Goal: Information Seeking & Learning: Compare options

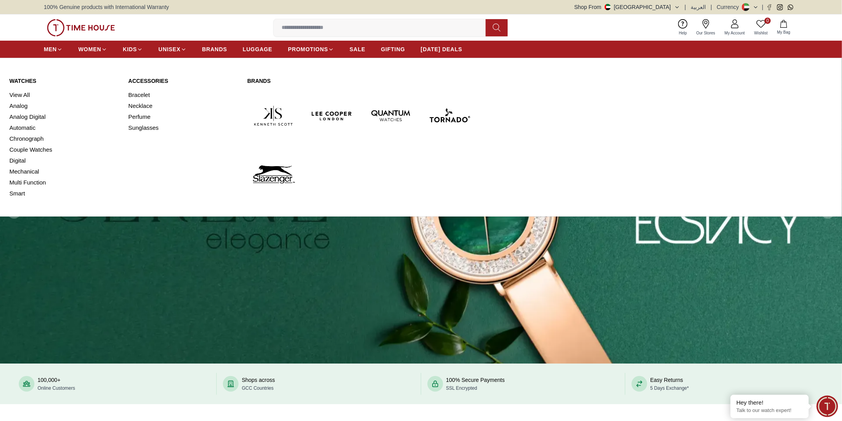
click at [26, 82] on link "Watches" at bounding box center [63, 81] width 109 height 8
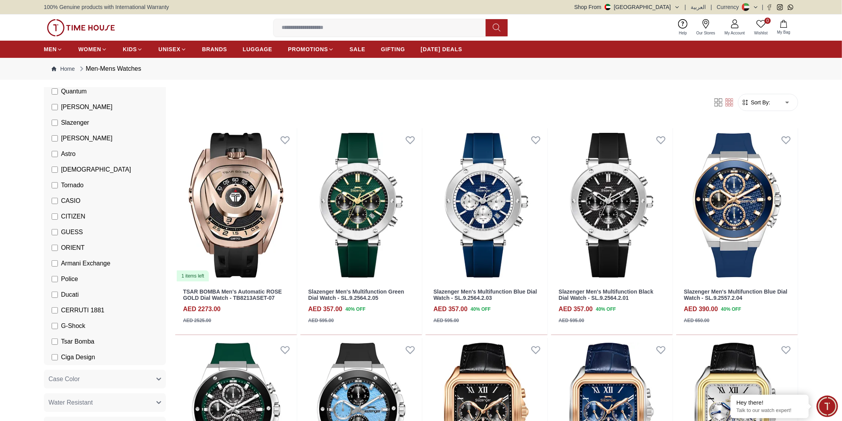
scroll to position [97, 0]
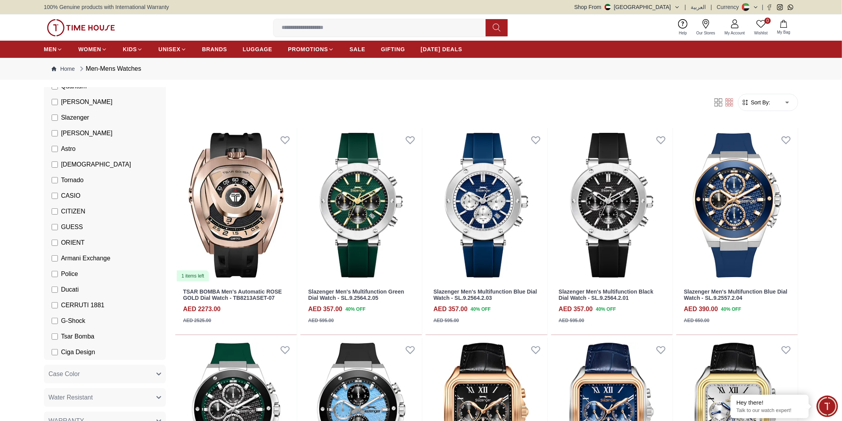
click at [68, 193] on span "CASIO" at bounding box center [71, 195] width 20 height 9
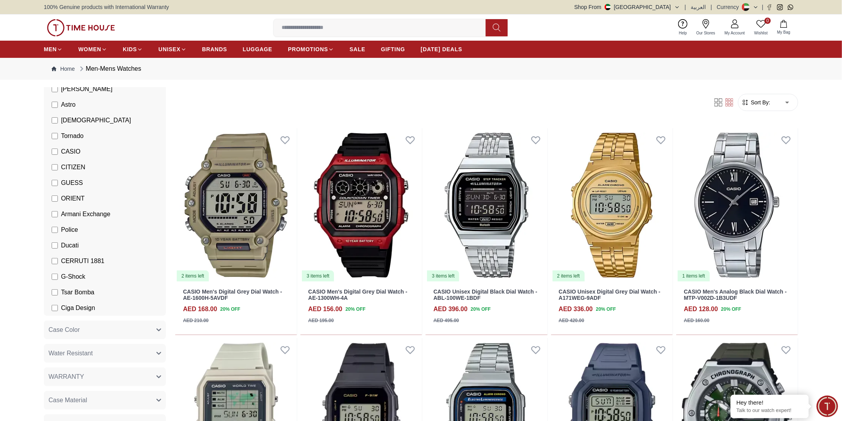
scroll to position [146, 0]
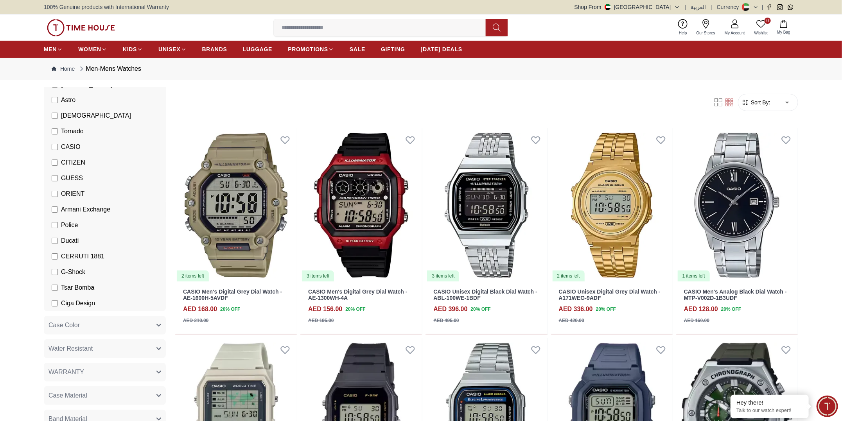
click at [84, 209] on span "Armani Exchange" at bounding box center [85, 209] width 49 height 9
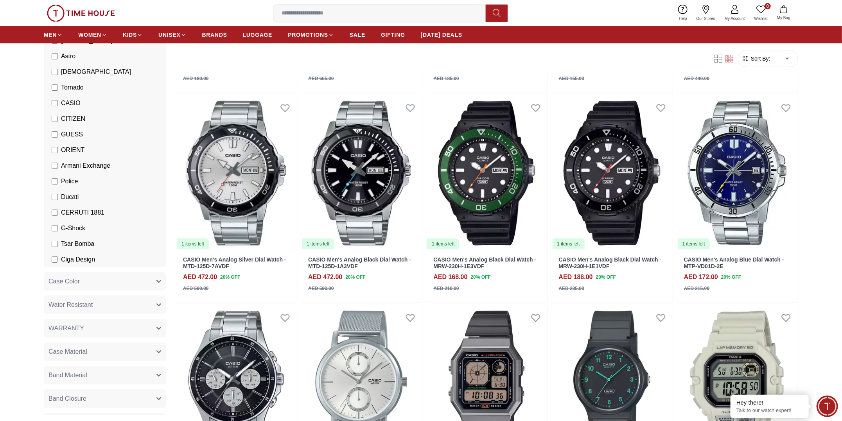
scroll to position [488, 0]
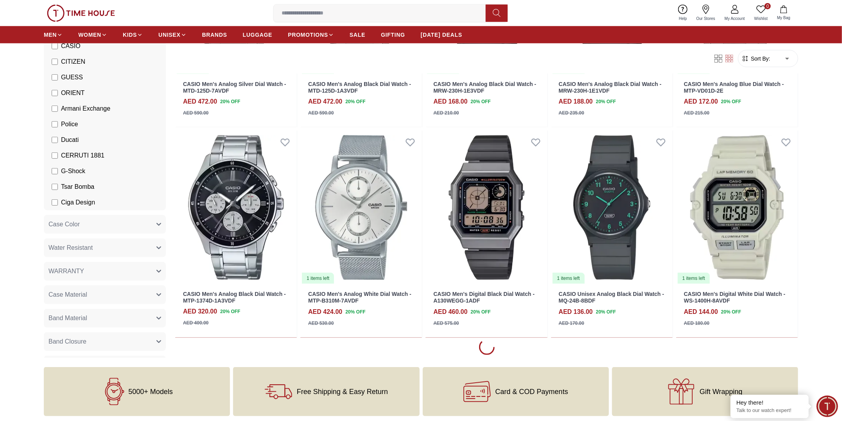
scroll to position [684, 0]
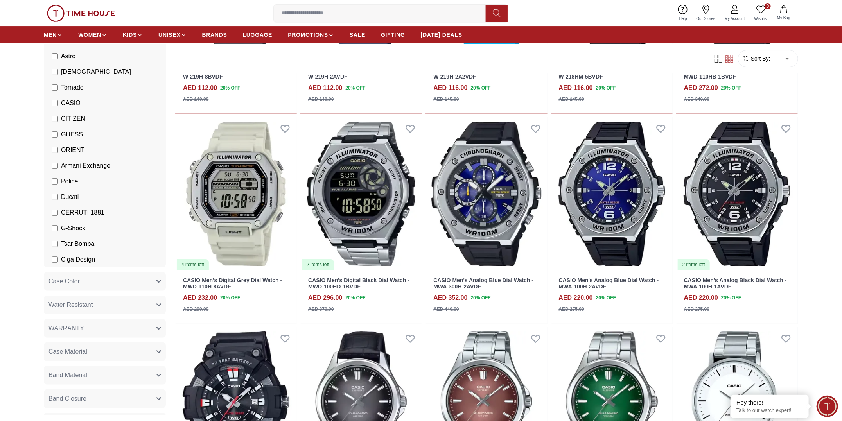
scroll to position [1954, 0]
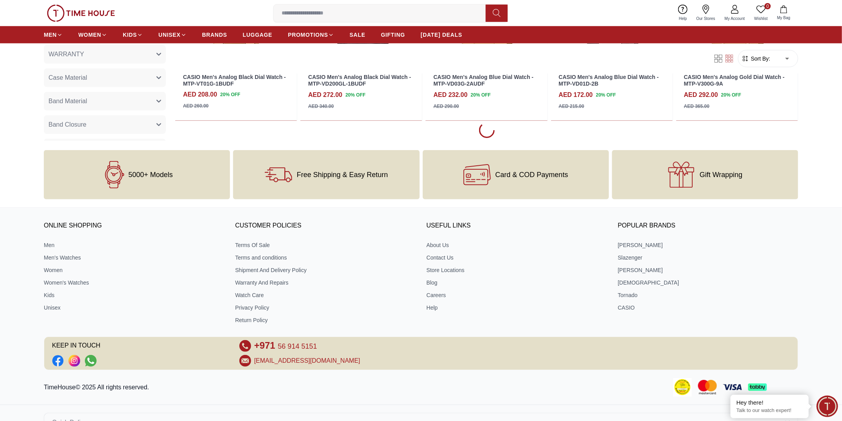
scroll to position [2542, 0]
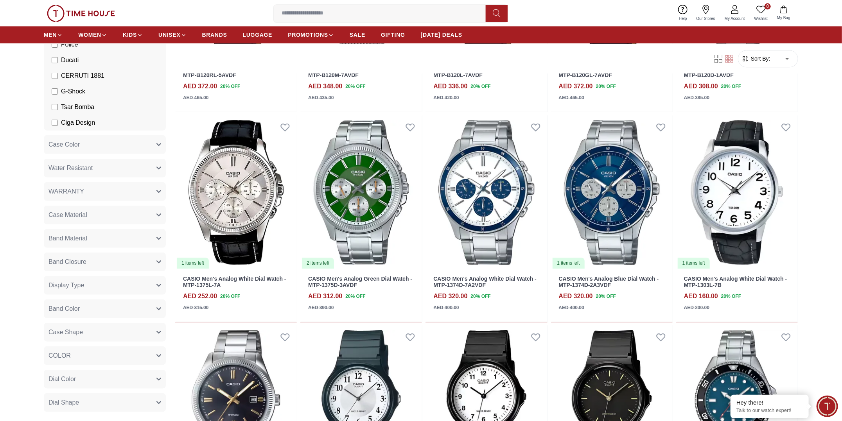
scroll to position [342, 0]
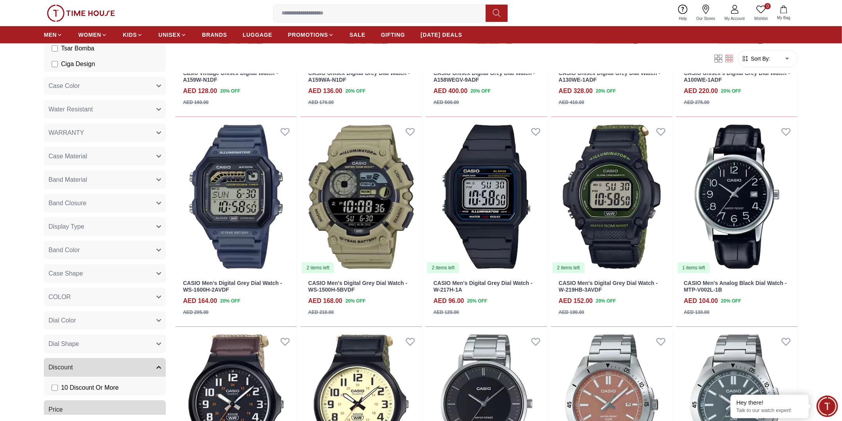
scroll to position [4447, 0]
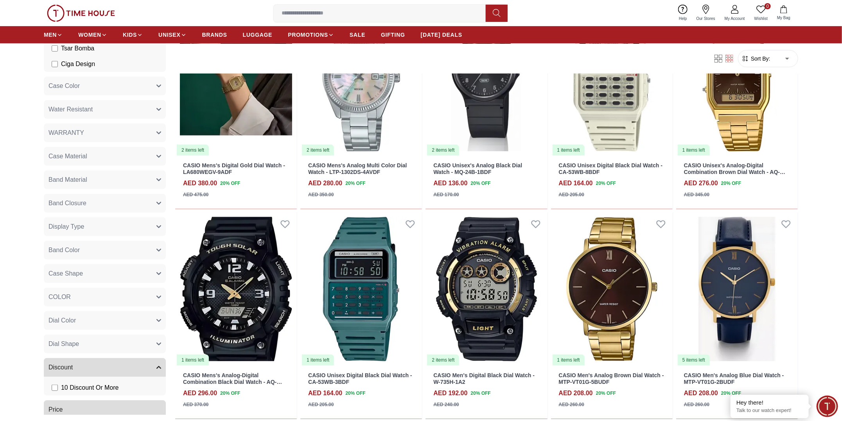
scroll to position [6451, 0]
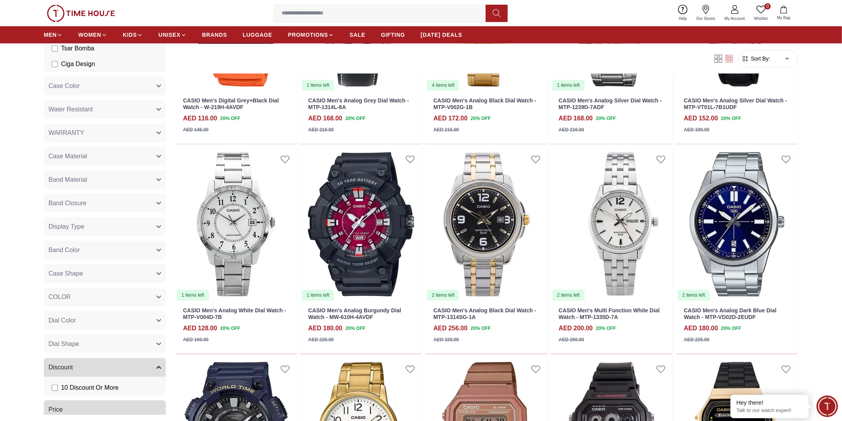
scroll to position [8087, 0]
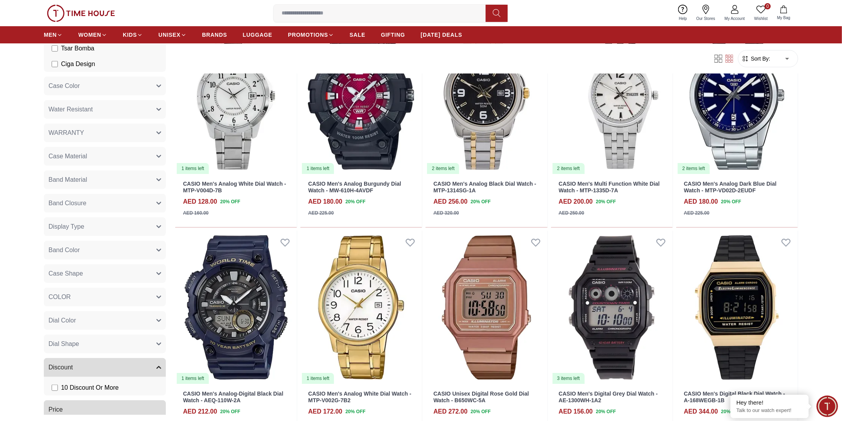
scroll to position [8253, 0]
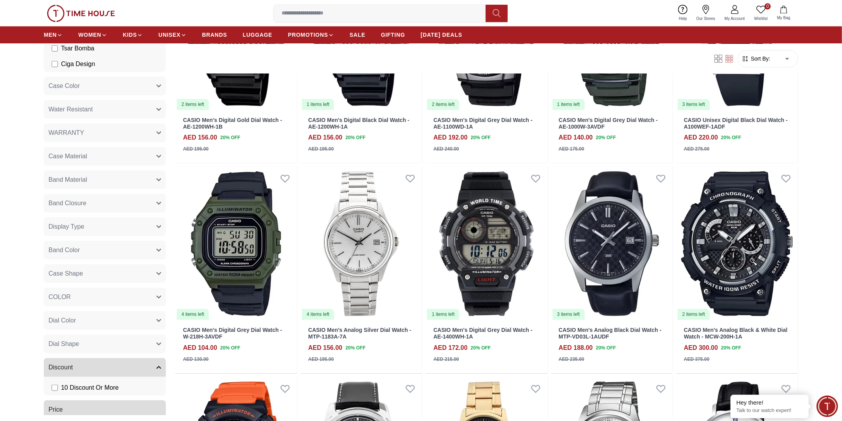
scroll to position [7520, 0]
